Goal: Find specific page/section: Find specific page/section

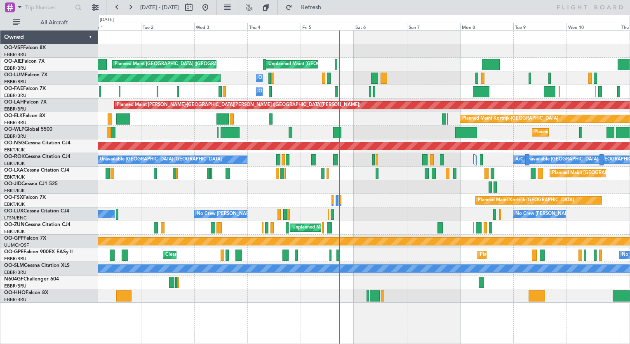
click at [380, 88] on div "Owner Melsbroek Air Base" at bounding box center [364, 92] width 532 height 14
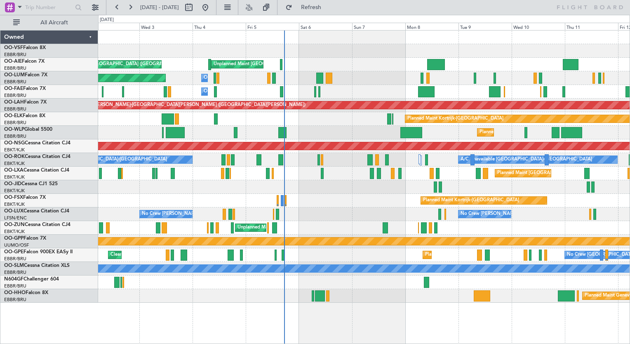
click at [395, 91] on div "Owner Melsbroek Air Base" at bounding box center [364, 92] width 532 height 14
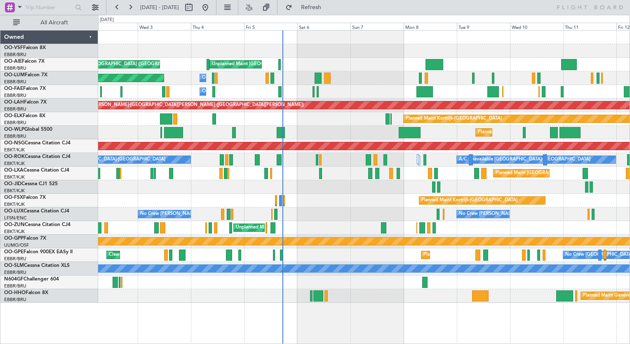
click at [381, 90] on div "Owner Melsbroek Air Base" at bounding box center [364, 92] width 532 height 14
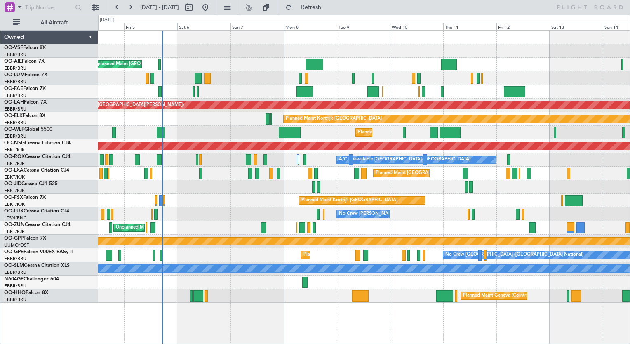
click at [467, 93] on div "Owner Melsbroek Air Base" at bounding box center [364, 92] width 532 height 14
click at [451, 92] on div "Owner Melsbroek Air Base" at bounding box center [364, 92] width 532 height 14
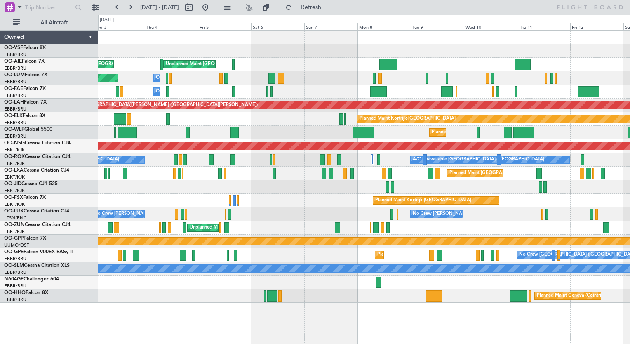
click at [290, 87] on div "Owner Melsbroek Air Base" at bounding box center [364, 92] width 532 height 14
